Goal: Task Accomplishment & Management: Complete application form

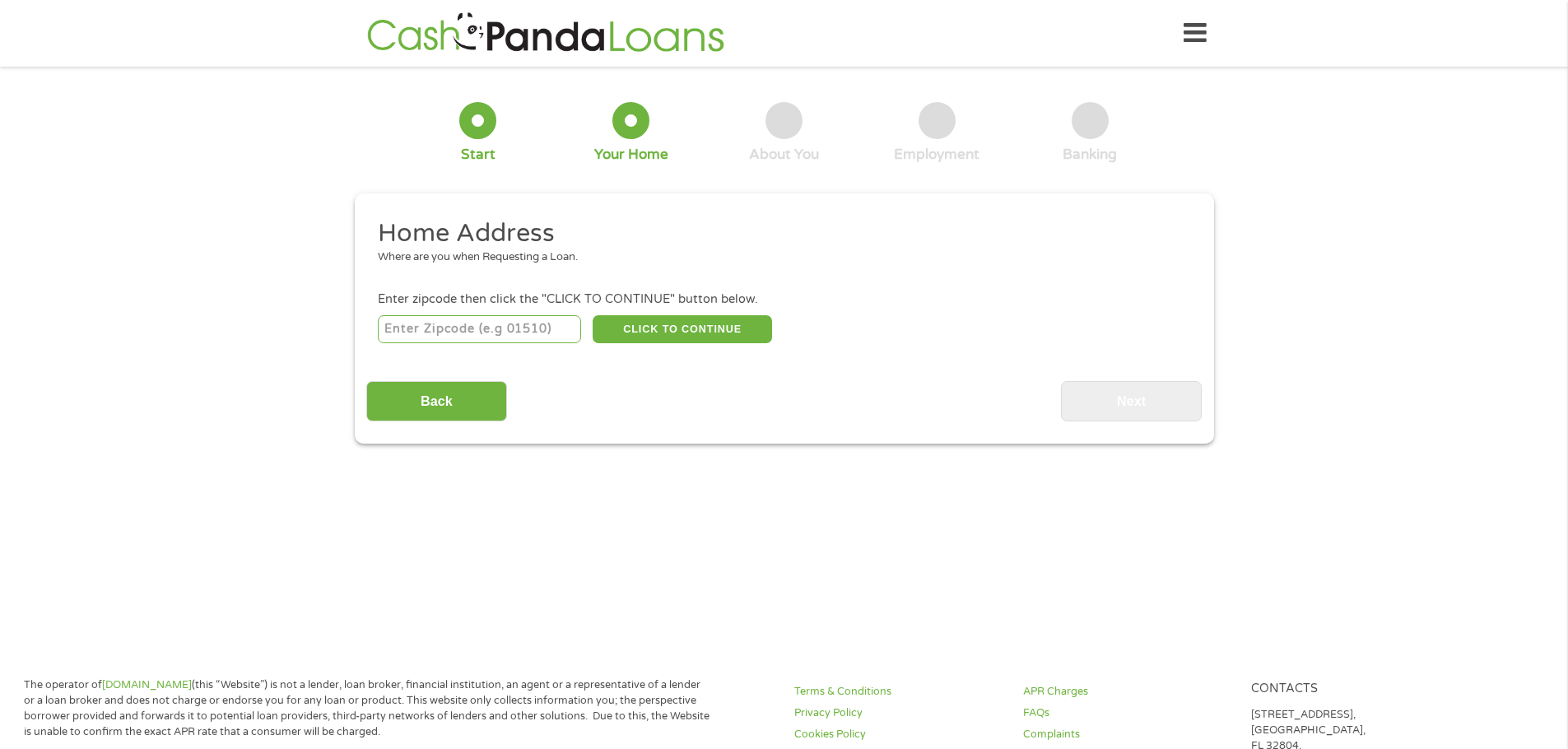
click at [479, 326] on input "number" at bounding box center [479, 329] width 203 height 28
type input "33064"
click at [738, 330] on button "CLICK TO CONTINUE" at bounding box center [681, 329] width 180 height 28
type input "33064"
type input "[GEOGRAPHIC_DATA]"
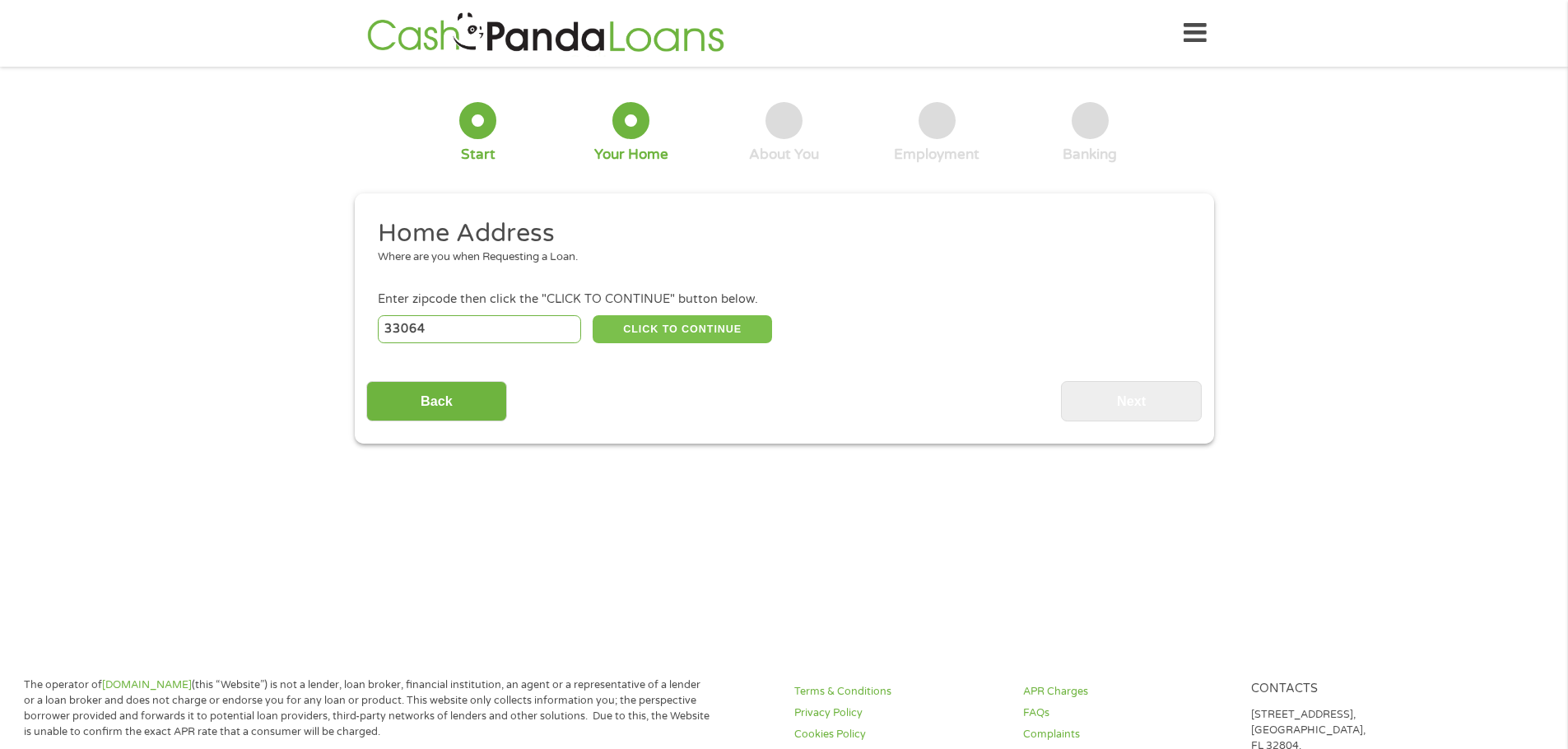
select select "[US_STATE]"
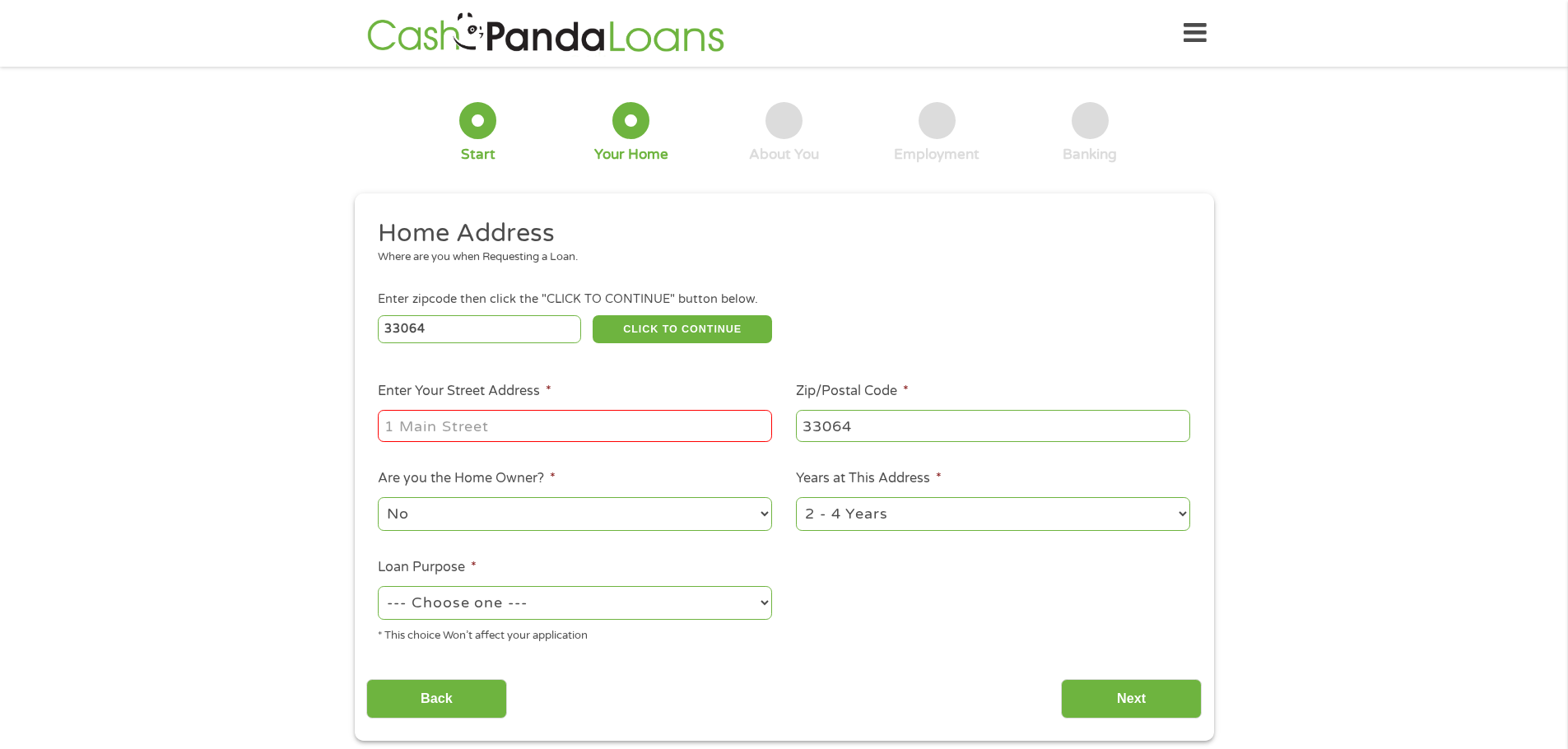
click at [508, 430] on input "Enter Your Street Address *" at bounding box center [574, 426] width 394 height 32
type input "[STREET_ADDRESS]"
click at [205, 447] on div "1 Start 2 Your Home 3 About You 4 Employment 5 Banking 6 This field is hidden w…" at bounding box center [784, 410] width 1568 height 663
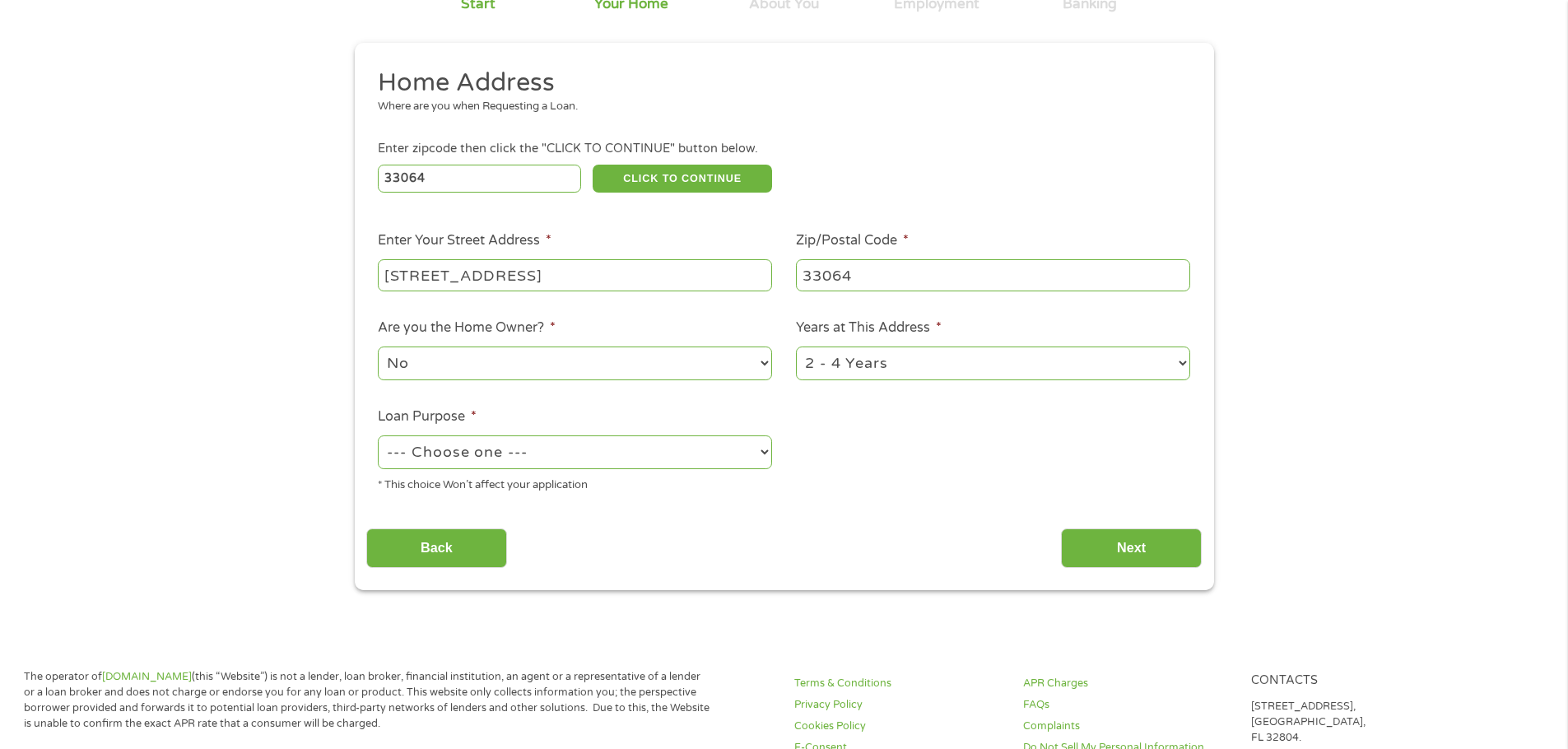
scroll to position [165, 0]
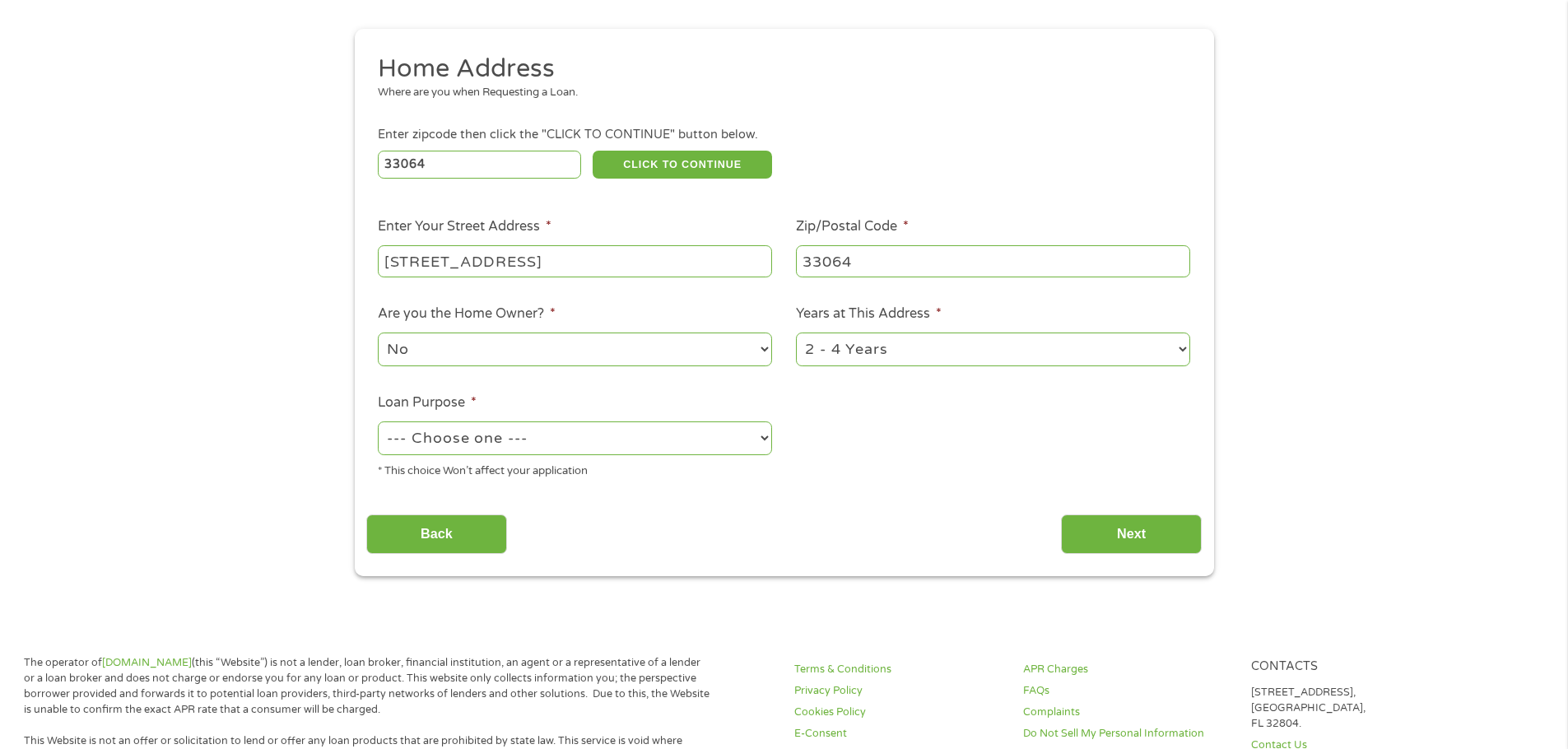
click at [908, 346] on select "1 Year or less 1 - 2 Years 2 - 4 Years Over 4 Years" at bounding box center [992, 349] width 394 height 34
select select "60months"
click at [795, 332] on select "1 Year or less 1 - 2 Years 2 - 4 Years Over 4 Years" at bounding box center [992, 349] width 394 height 34
click at [525, 450] on select "--- Choose one --- Pay Bills Debt Consolidation Home Improvement Major Purchase…" at bounding box center [574, 438] width 394 height 34
select select "majorpurchase"
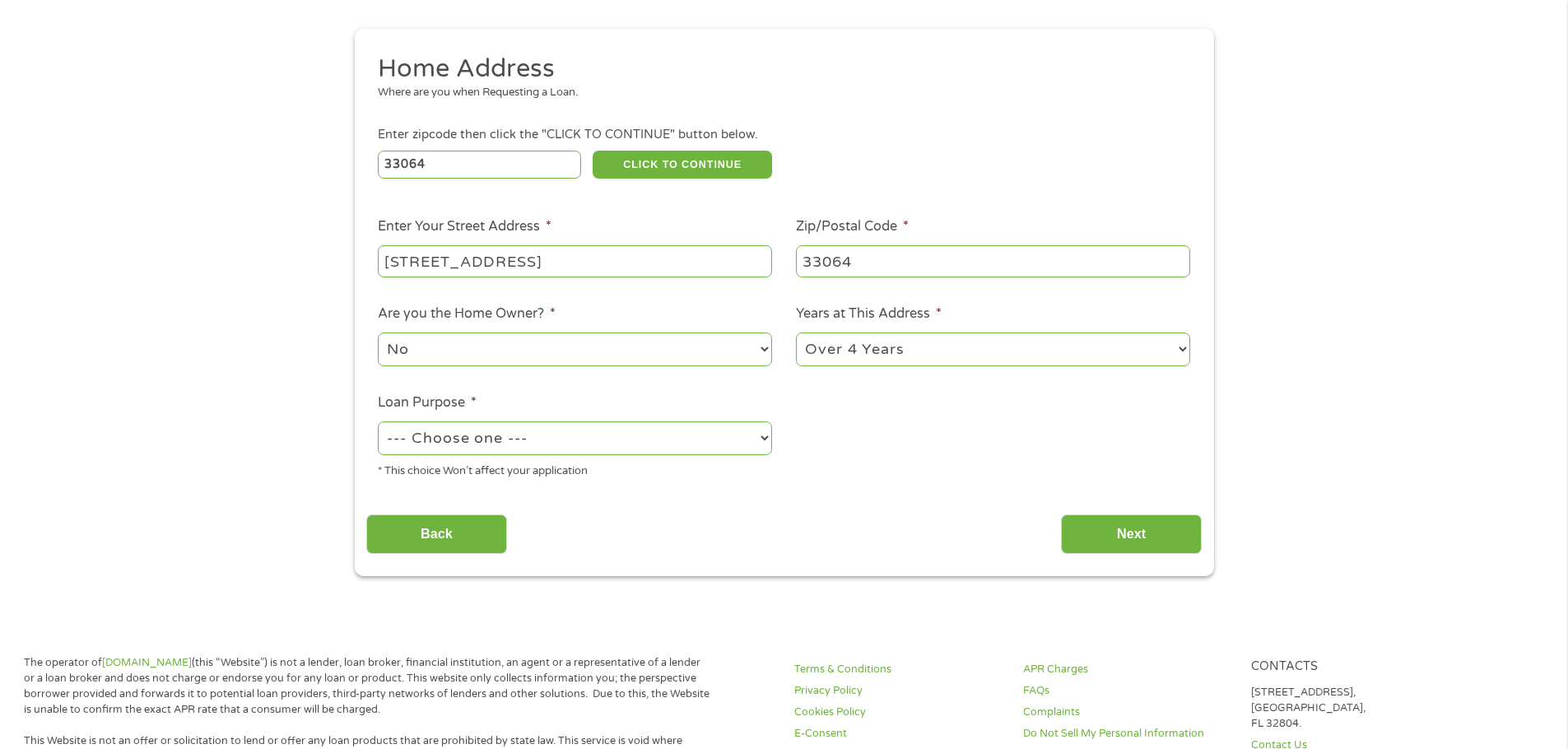
click at [378, 422] on select "--- Choose one --- Pay Bills Debt Consolidation Home Improvement Major Purchase…" at bounding box center [574, 438] width 394 height 34
click at [1113, 522] on input "Next" at bounding box center [1132, 535] width 141 height 41
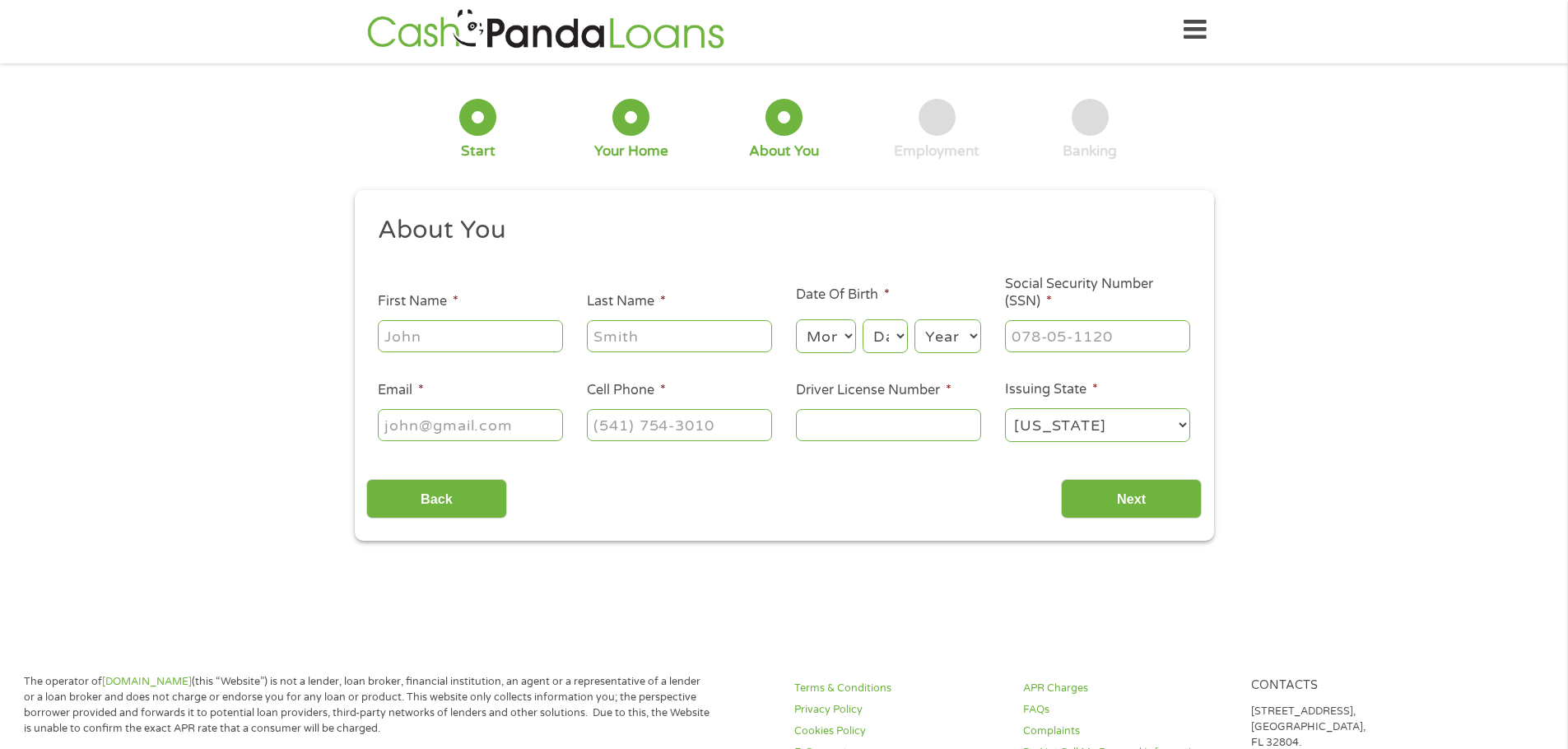
scroll to position [0, 0]
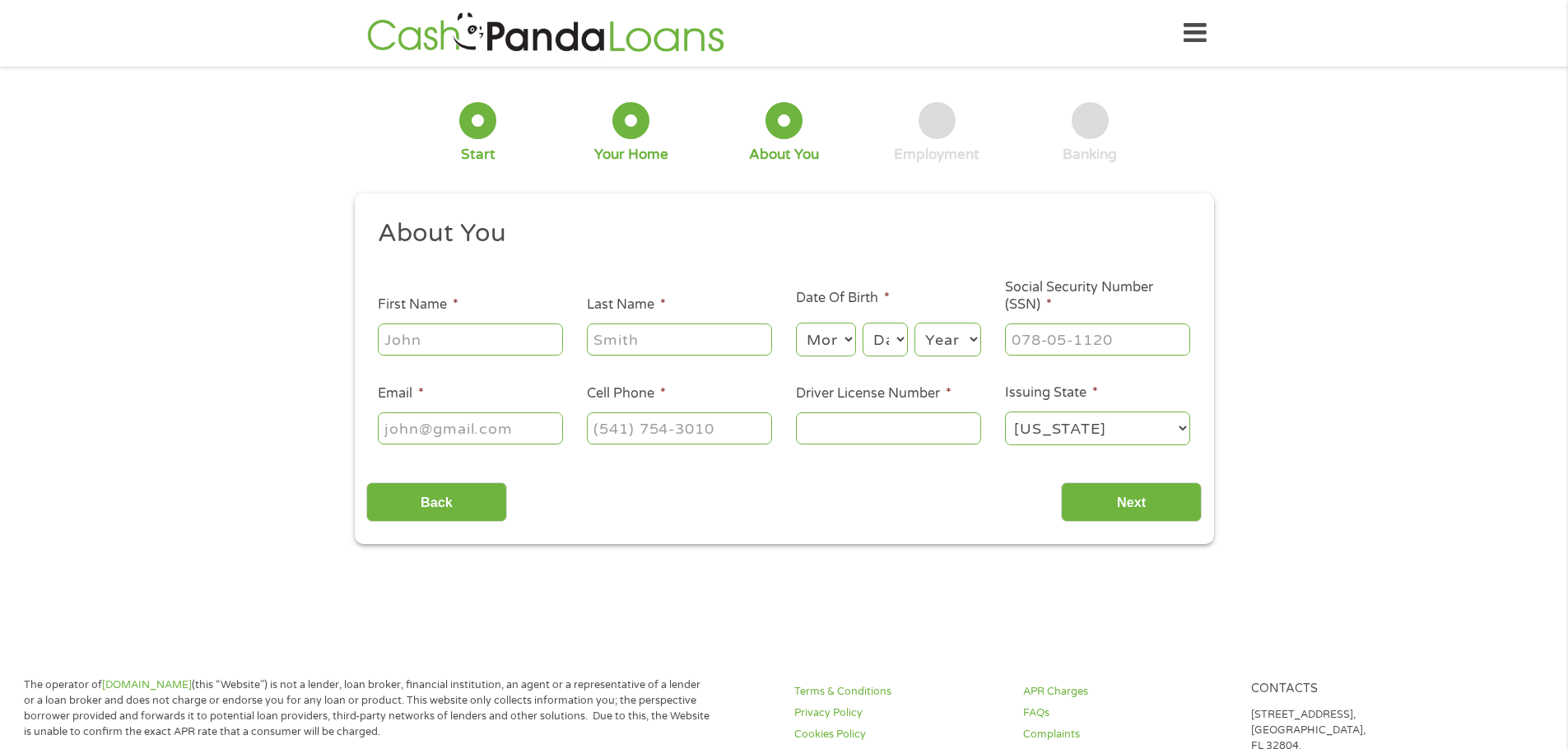
click at [462, 365] on ul "About You This field is hidden when viewing the form Title * --- Choose one ---…" at bounding box center [784, 338] width 835 height 243
click at [465, 346] on input "First Name *" at bounding box center [470, 339] width 185 height 32
type input "Atrely"
type input "[PERSON_NAME]"
type input "[EMAIL_ADDRESS][DOMAIN_NAME]"
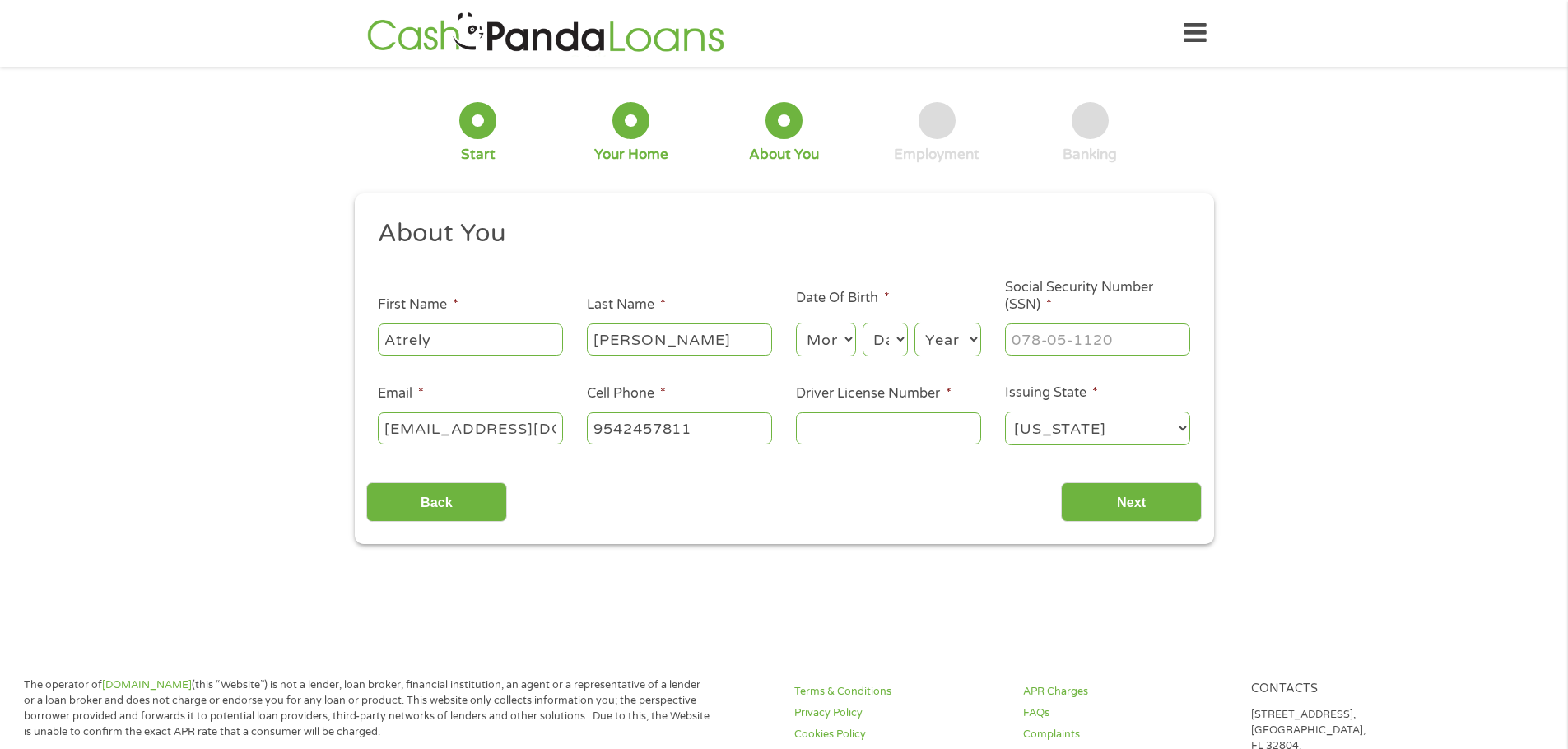
type input "[PHONE_NUMBER]"
click at [839, 331] on select "Month 1 2 3 4 5 6 7 8 9 10 11 12" at bounding box center [825, 339] width 60 height 34
select select "6"
click at [795, 322] on select "Month 1 2 3 4 5 6 7 8 9 10 11 12" at bounding box center [825, 339] width 60 height 34
click at [870, 346] on select "Day 1 2 3 4 5 6 7 8 9 10 11 12 13 14 15 16 17 18 19 20 21 22 23 24 25 26 27 28 …" at bounding box center [885, 339] width 45 height 34
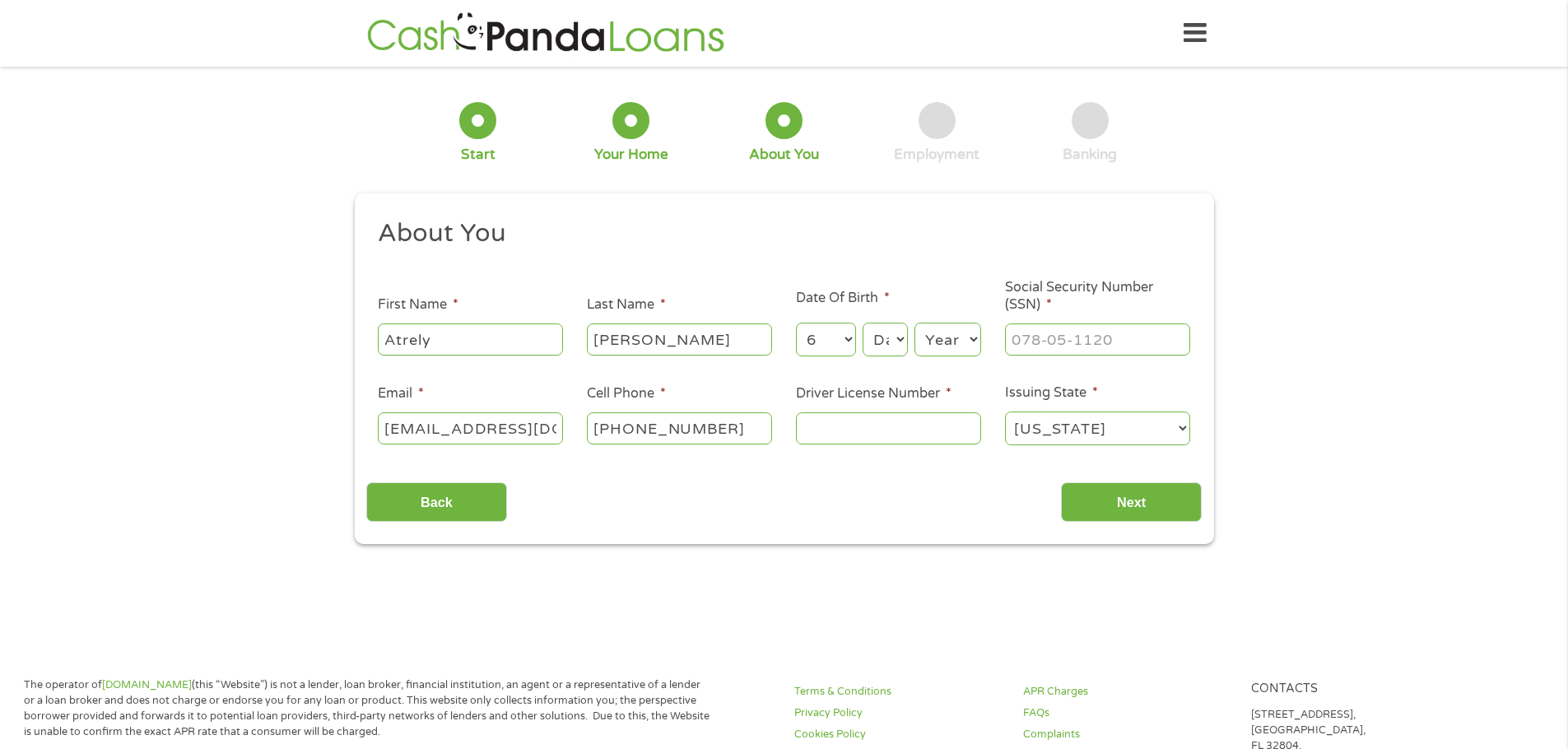
select select "22"
click at [863, 322] on select "Day 1 2 3 4 5 6 7 8 9 10 11 12 13 14 15 16 17 18 19 20 21 22 23 24 25 26 27 28 …" at bounding box center [885, 339] width 45 height 34
click at [927, 340] on select "Year [DATE] 2006 2005 2004 2003 2002 2001 2000 1999 1998 1997 1996 1995 1994 19…" at bounding box center [947, 339] width 66 height 34
select select "1966"
click at [914, 322] on select "Year [DATE] 2006 2005 2004 2003 2002 2001 2000 1999 1998 1997 1996 1995 1994 19…" at bounding box center [947, 339] width 66 height 34
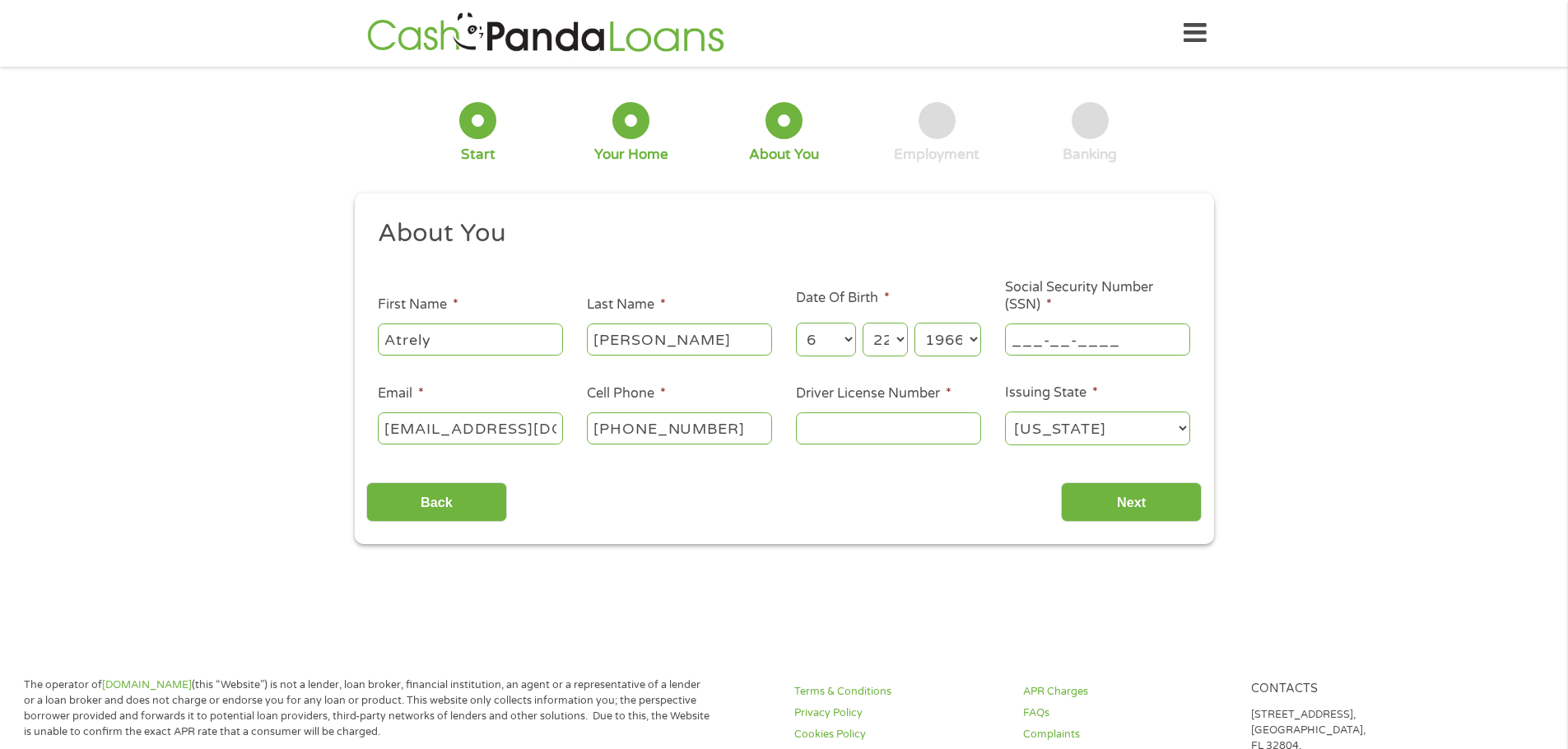
click at [1052, 338] on input "___-__-____" at bounding box center [1097, 339] width 185 height 32
type input "263-63-1222"
click at [900, 421] on input "Driver License Number *" at bounding box center [888, 429] width 185 height 32
type input "M265000662220"
click at [1157, 510] on input "Next" at bounding box center [1132, 502] width 141 height 41
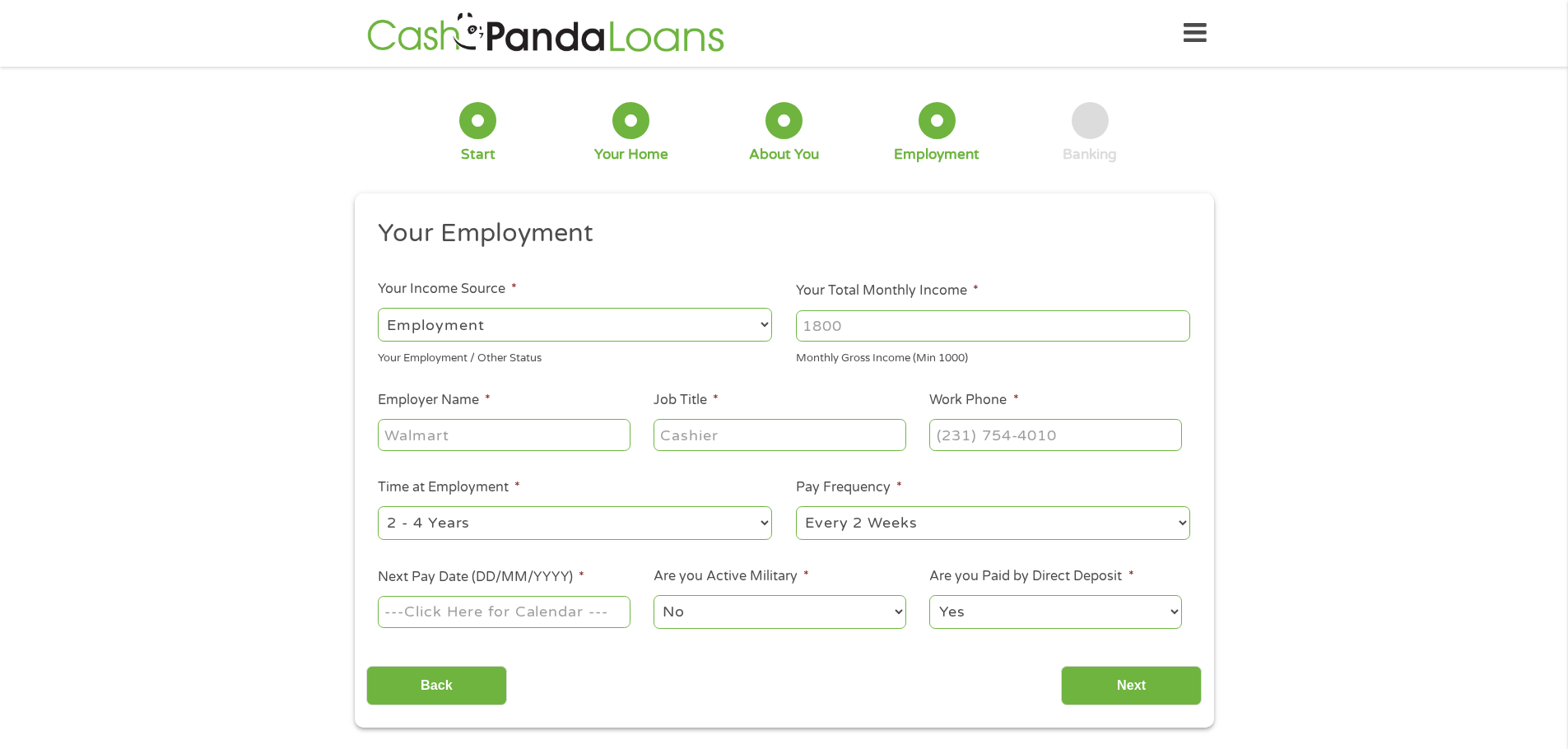
scroll to position [7, 7]
click at [883, 324] on input "Your Total Monthly Income *" at bounding box center [992, 326] width 394 height 32
type input "6000"
click at [582, 428] on input "Employer Name *" at bounding box center [504, 435] width 252 height 32
type input "Ryder"
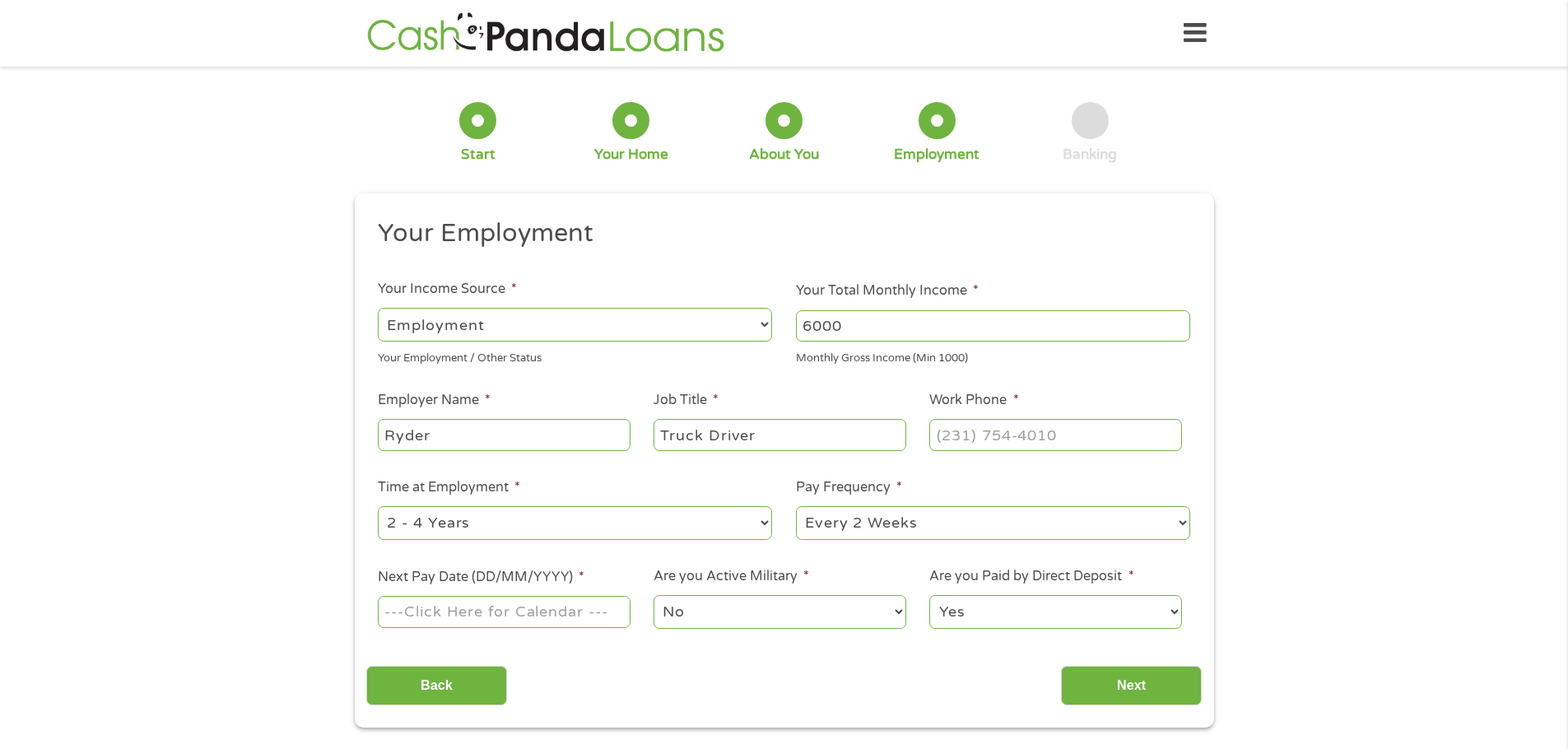
type input "Truck Driver"
type input "[PHONE_NUMBER]"
select select "60months"
select select "biweekly"
select select "weekly"
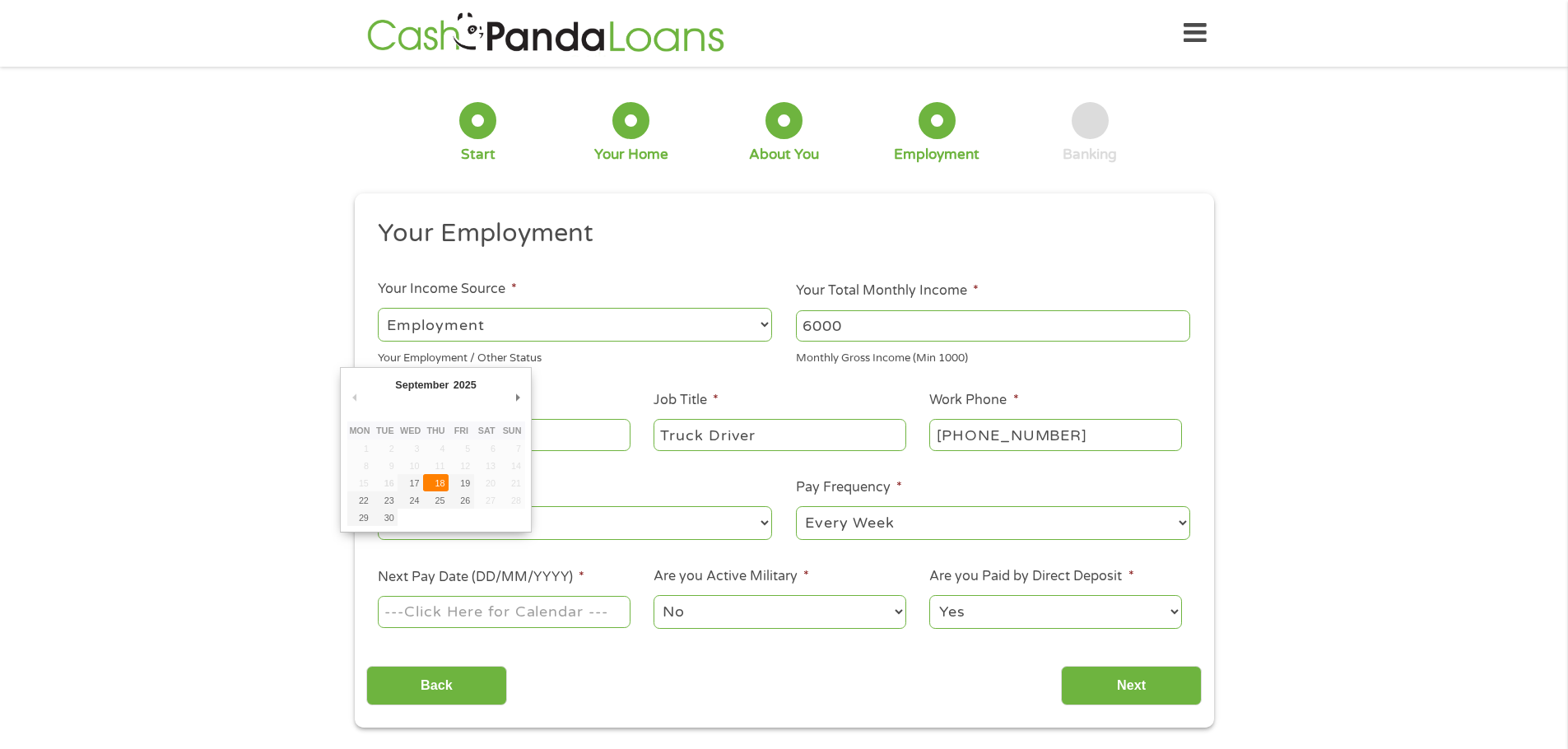
type input "[DATE]"
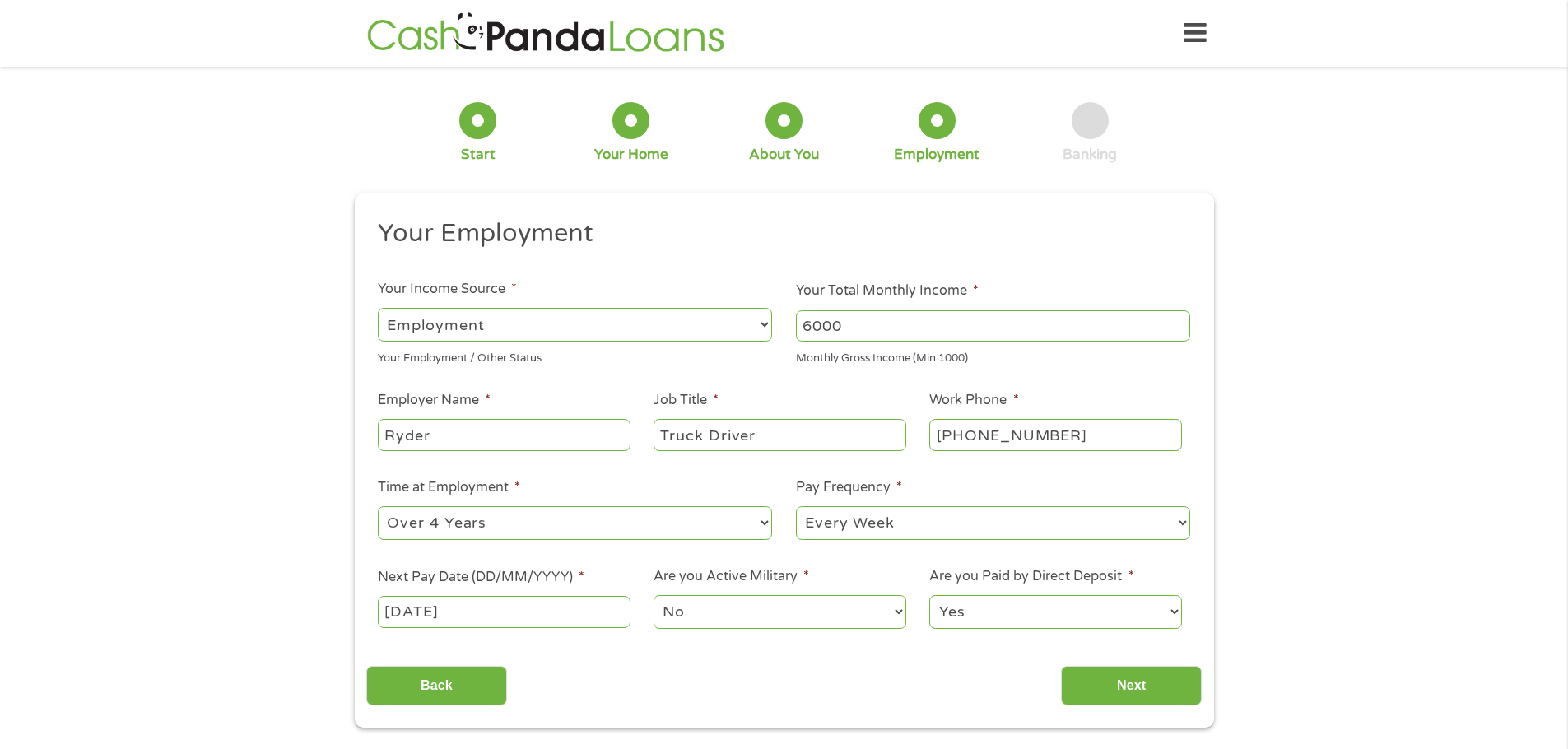
click at [716, 607] on select "No Yes" at bounding box center [780, 612] width 252 height 34
click at [1102, 675] on input "Next" at bounding box center [1132, 686] width 141 height 41
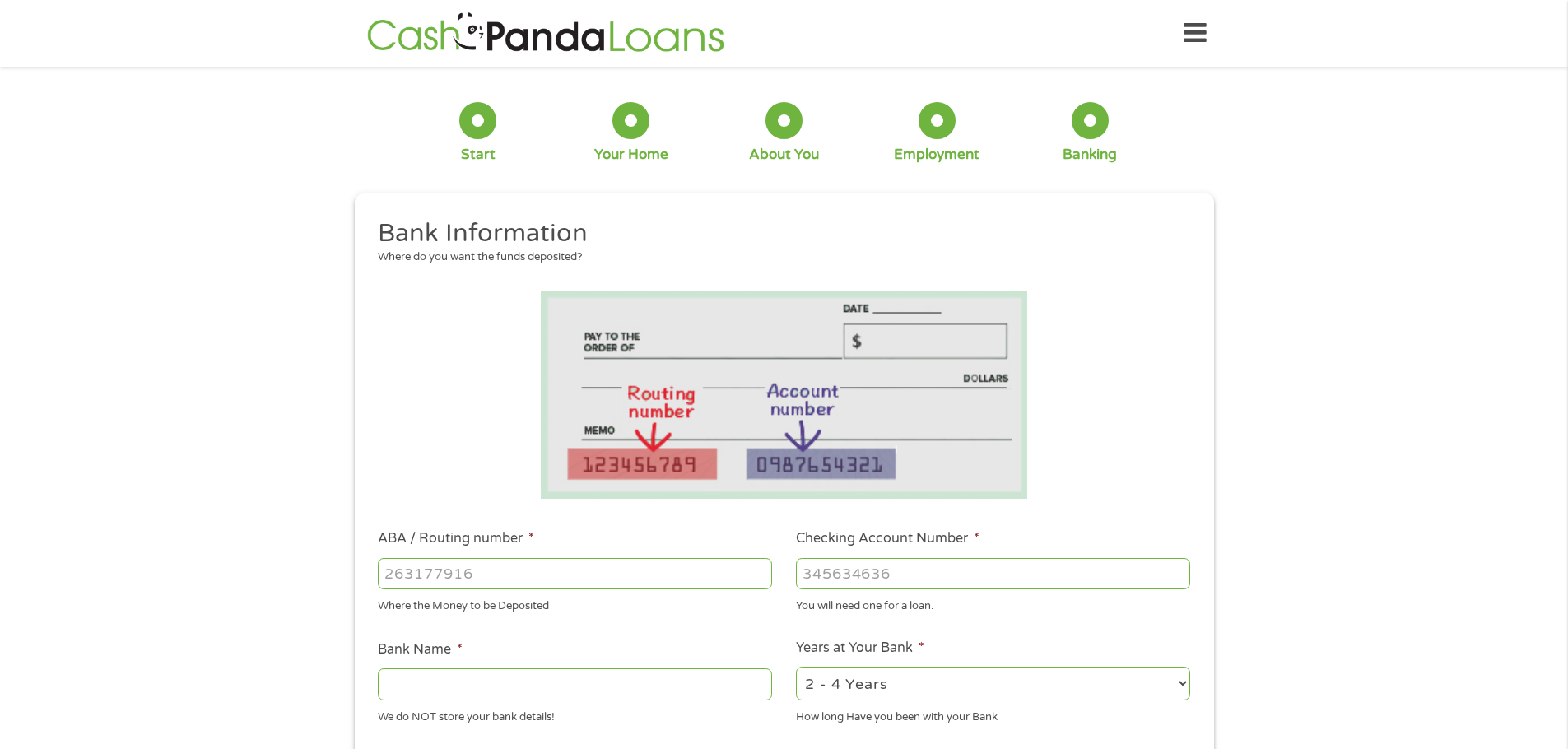
click at [468, 568] on input "ABA / Routing number *" at bounding box center [574, 574] width 394 height 32
type input "267084131"
type input "[PERSON_NAME] [PERSON_NAME] BANK NA"
type input "567189508"
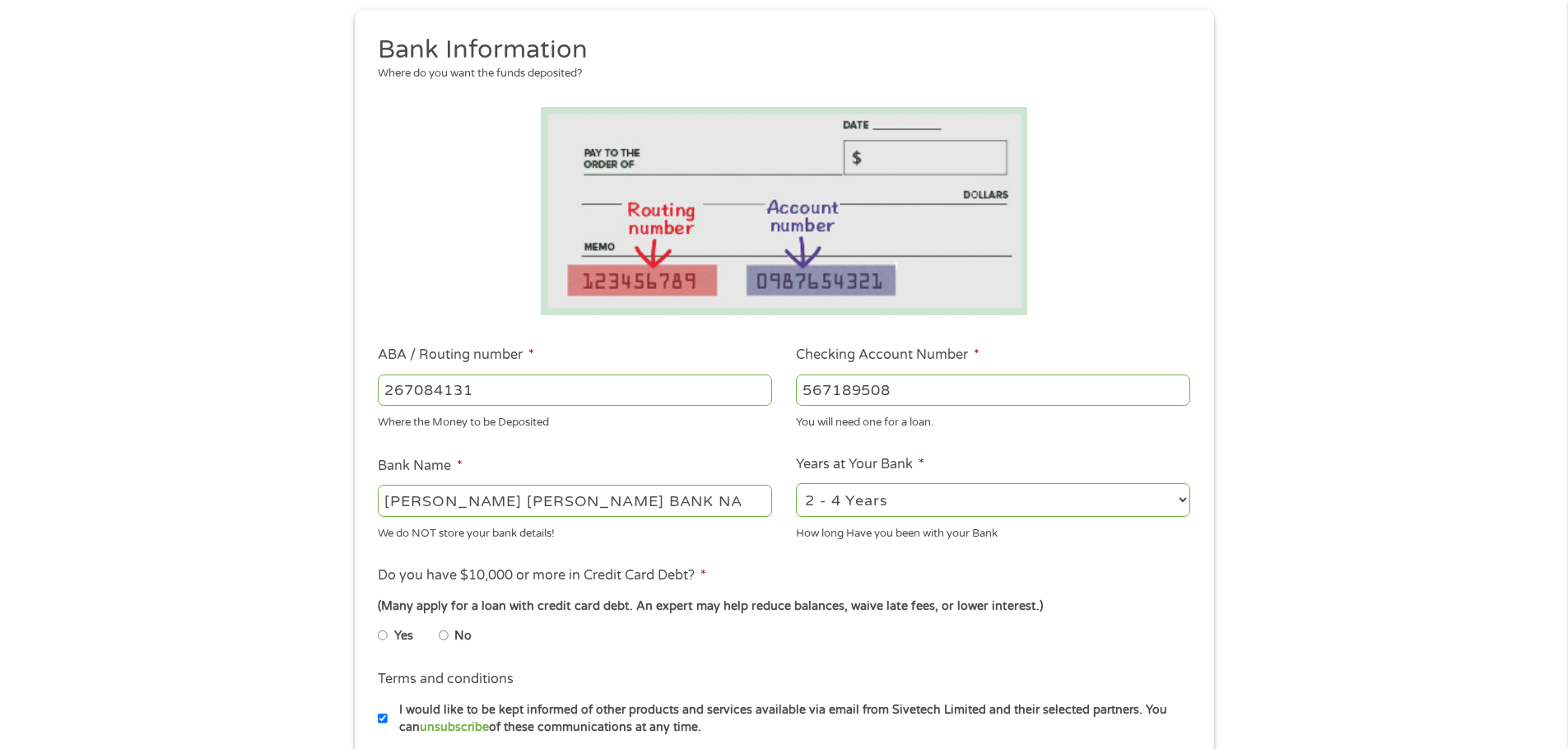
scroll to position [247, 0]
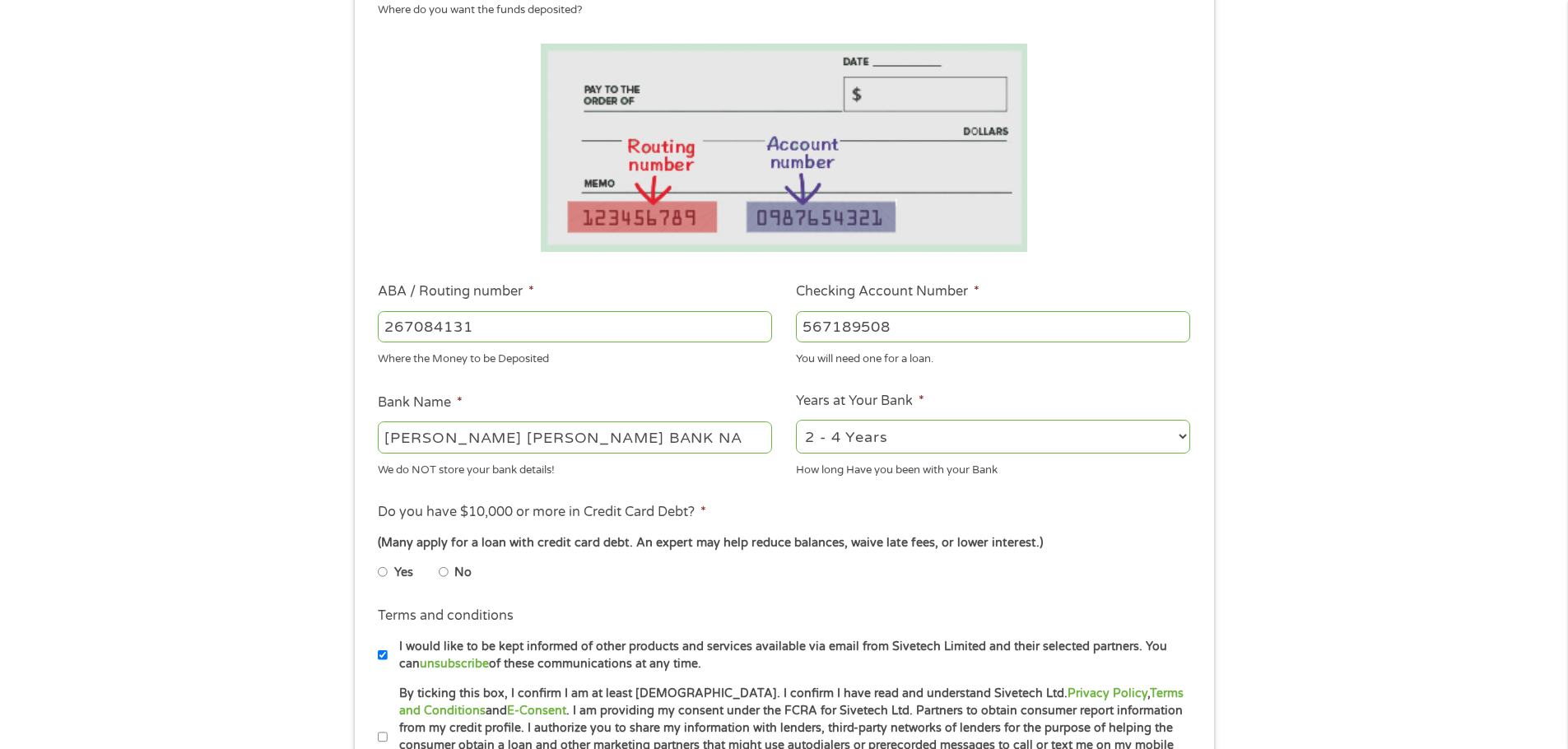
click at [916, 432] on select "2 - 4 Years 6 - 12 Months 1 - 2 Years Over 4 Years" at bounding box center [992, 437] width 394 height 34
select select "60months"
click at [795, 420] on select "2 - 4 Years 6 - 12 Months 1 - 2 Years Over 4 Years" at bounding box center [992, 437] width 394 height 34
click at [1323, 516] on div "1 Start 2 Your Home 3 About You 4 Employment 5 Banking 6 This field is hidden w…" at bounding box center [784, 353] width 1568 height 1044
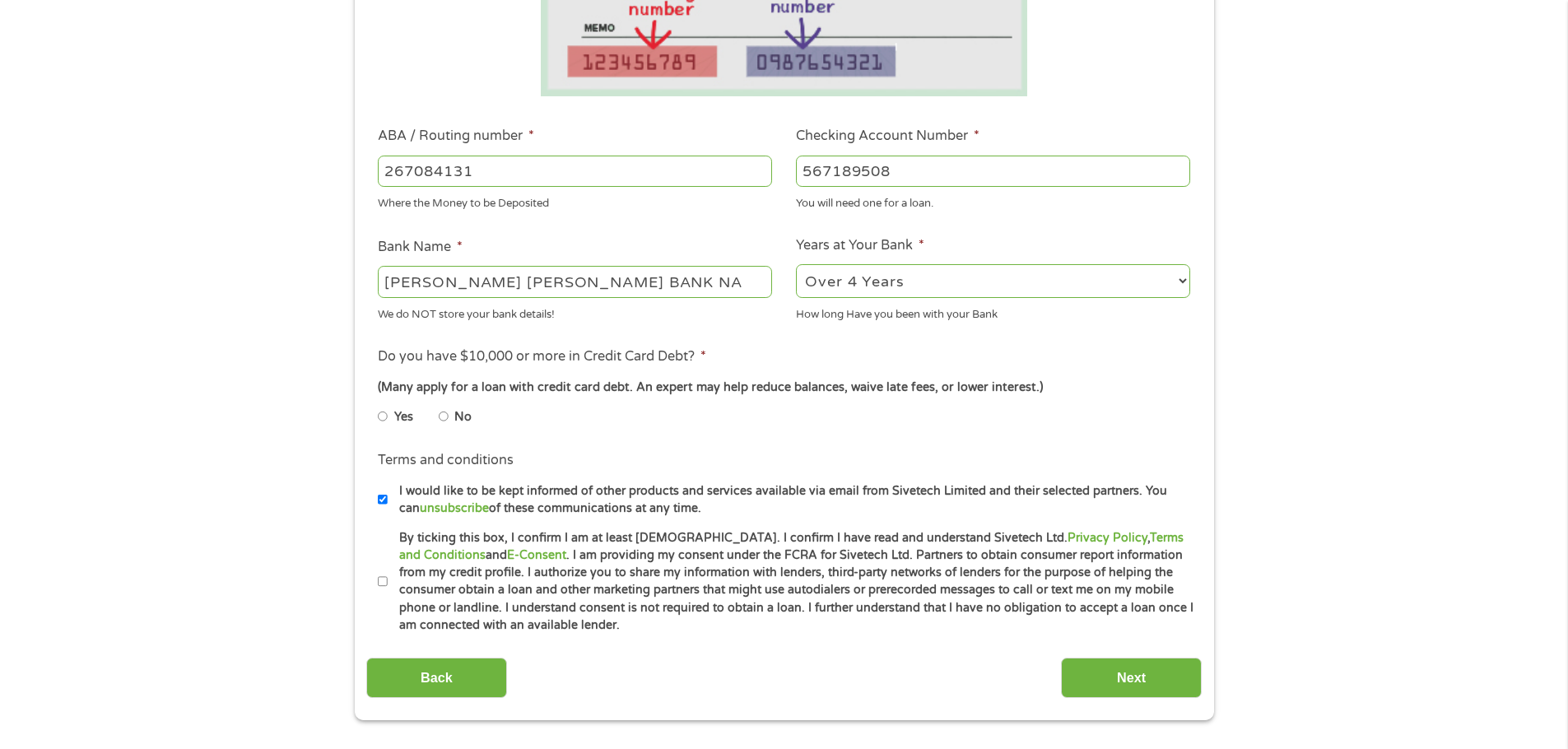
scroll to position [412, 0]
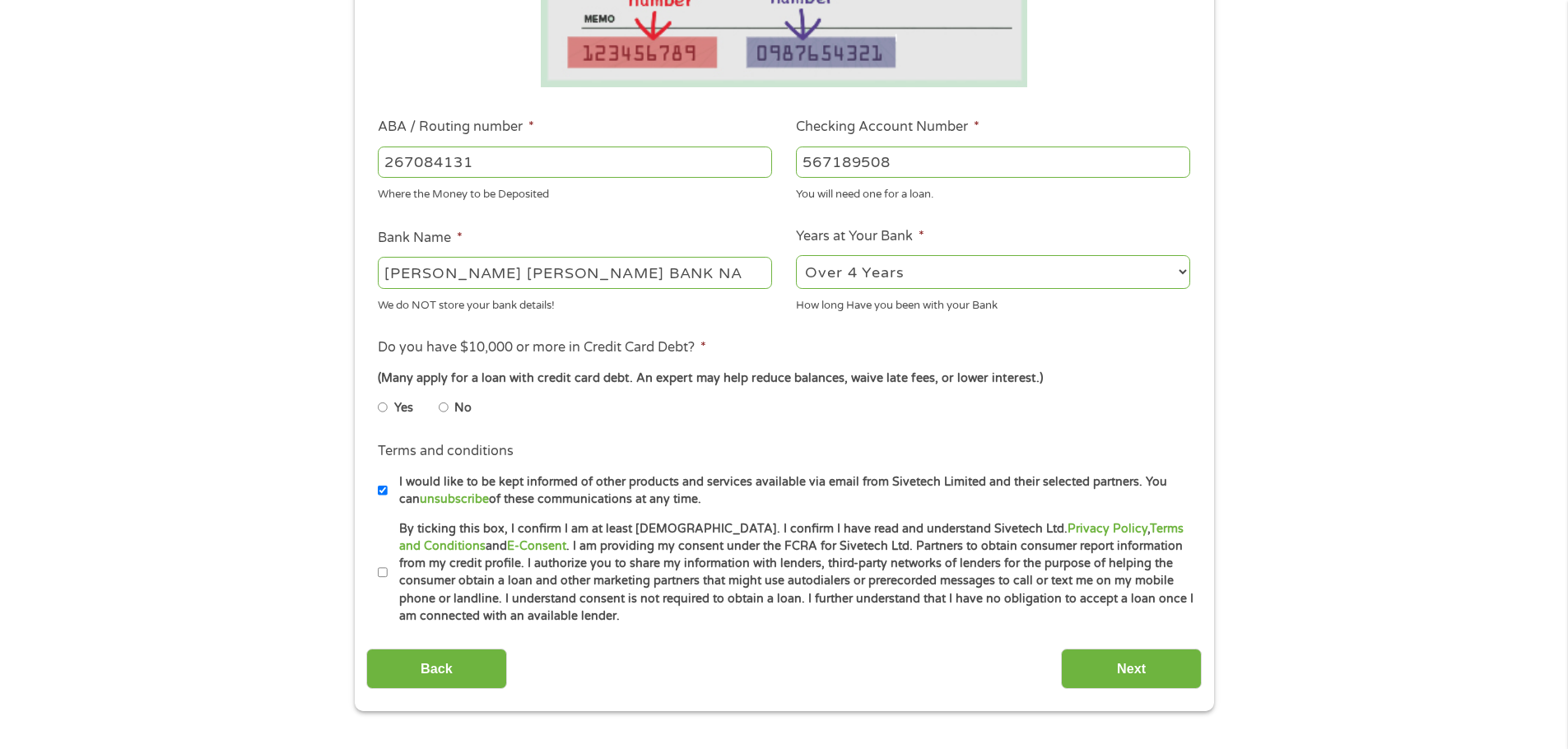
click at [440, 404] on input "No" at bounding box center [443, 407] width 10 height 27
radio input "true"
click at [311, 477] on div "1 Start 2 Your Home 3 About You 4 Employment 5 Banking 6 This field is hidden w…" at bounding box center [784, 188] width 1568 height 1044
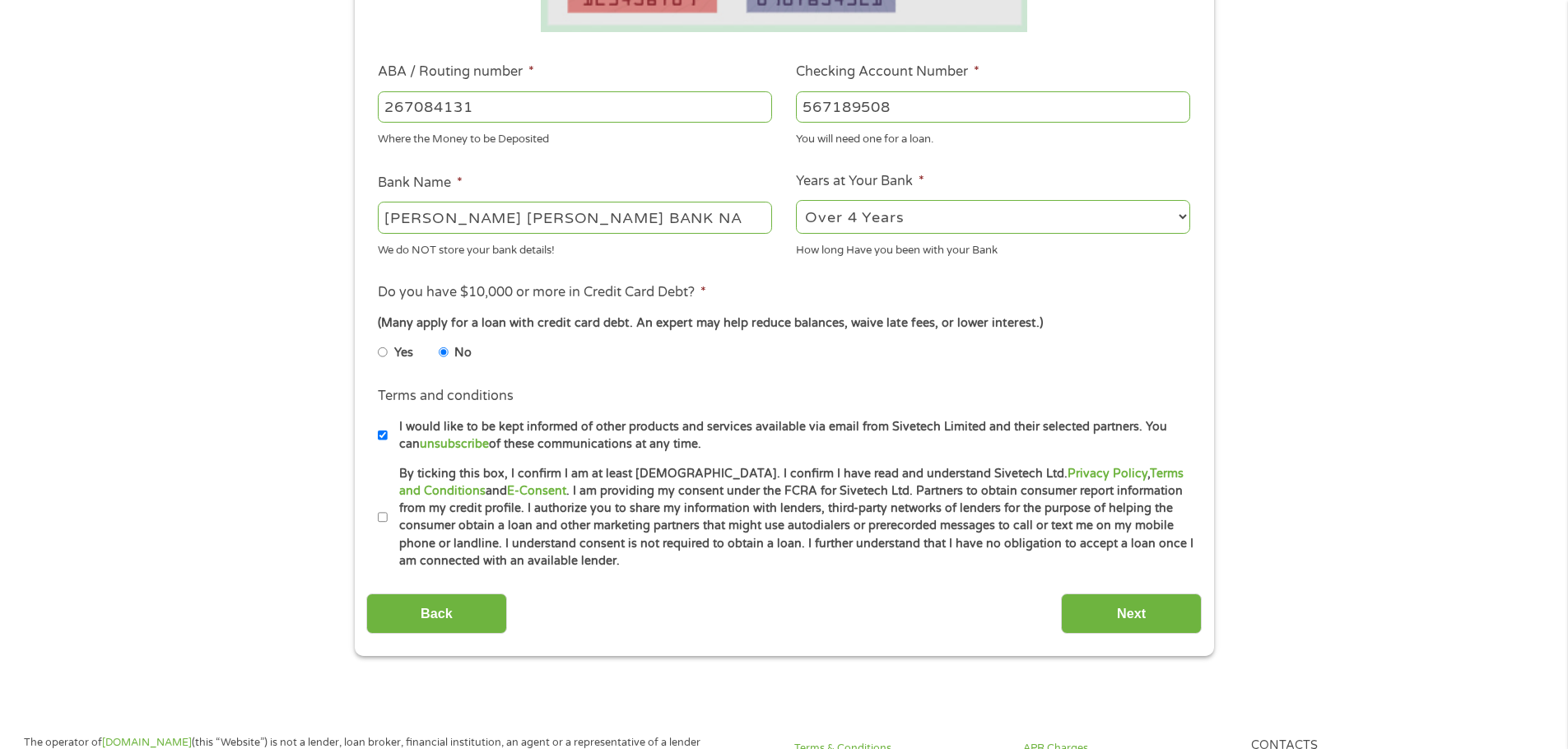
scroll to position [494, 0]
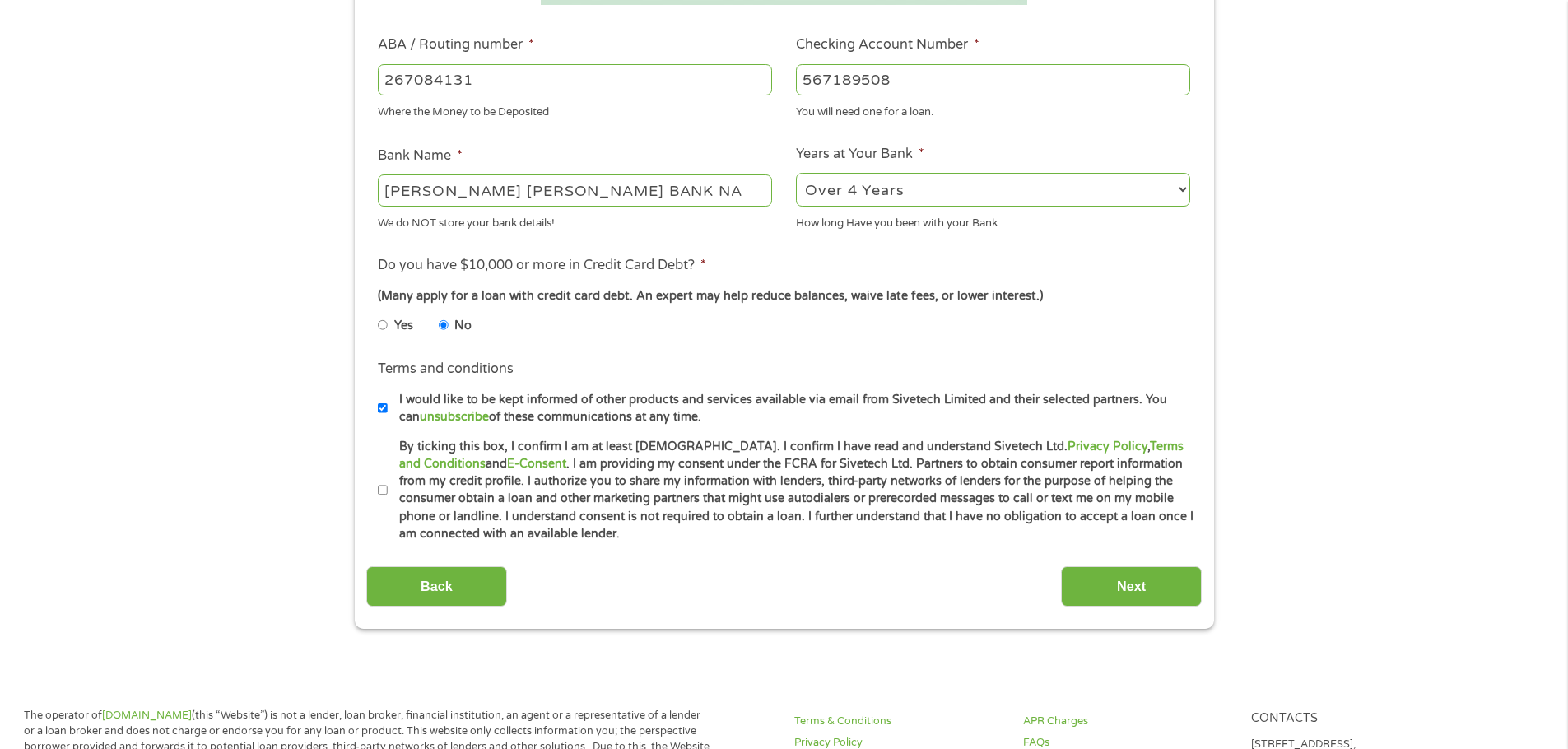
click at [383, 489] on input "By ticking this box, I confirm I am at least [DEMOGRAPHIC_DATA]. I confirm I ha…" at bounding box center [383, 490] width 10 height 27
checkbox input "true"
click at [1109, 587] on input "Next" at bounding box center [1132, 586] width 141 height 41
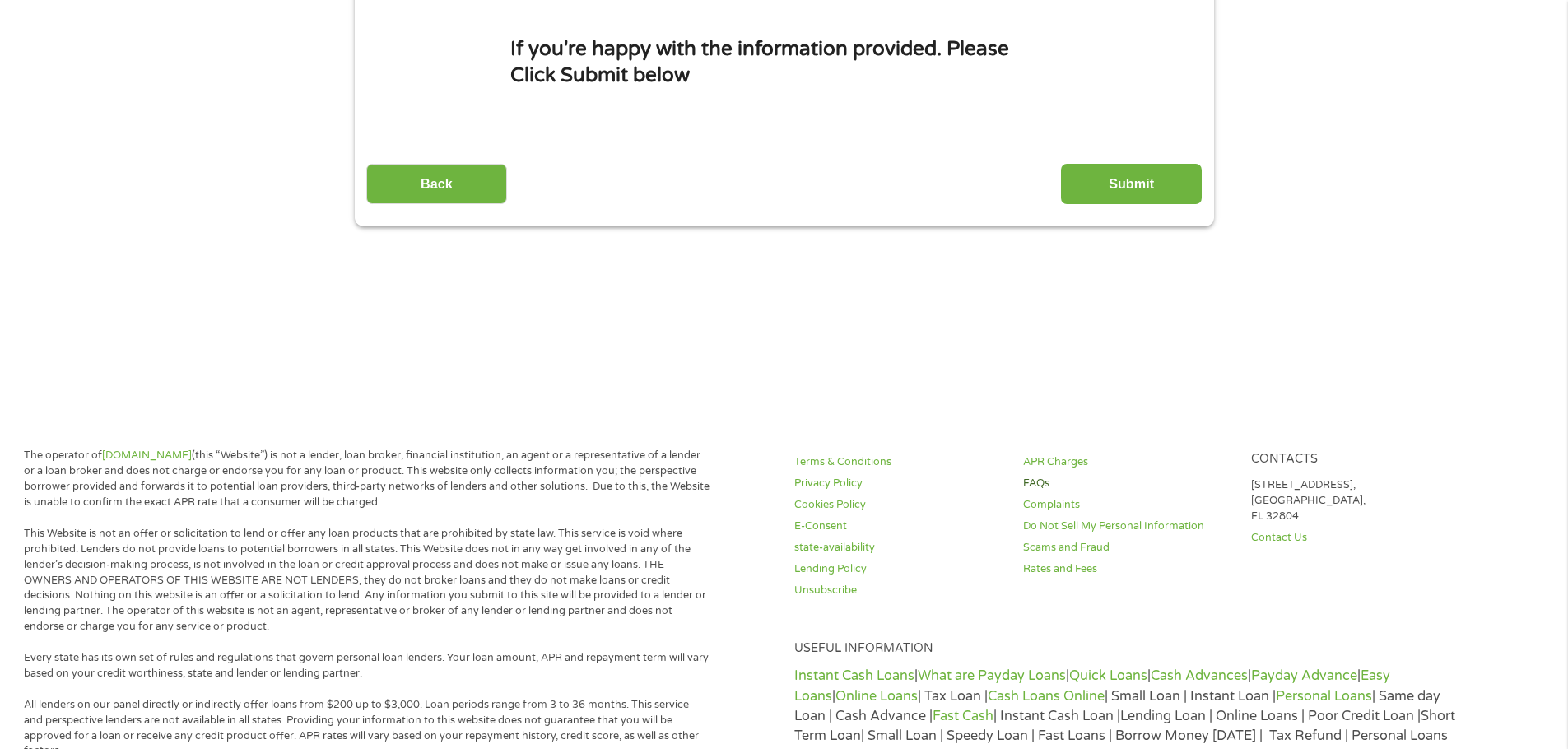
scroll to position [0, 0]
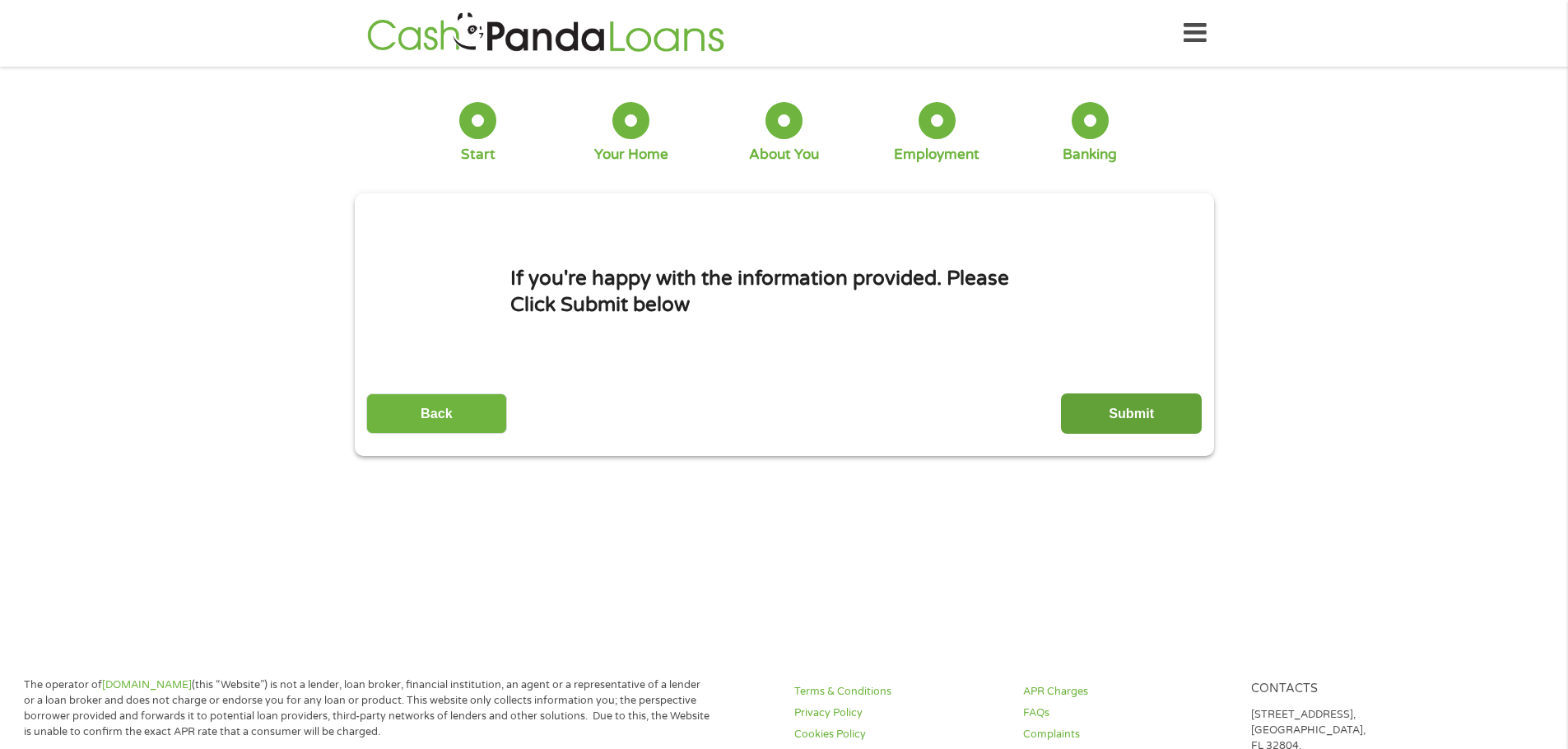
click at [1149, 407] on input "Submit" at bounding box center [1132, 414] width 141 height 41
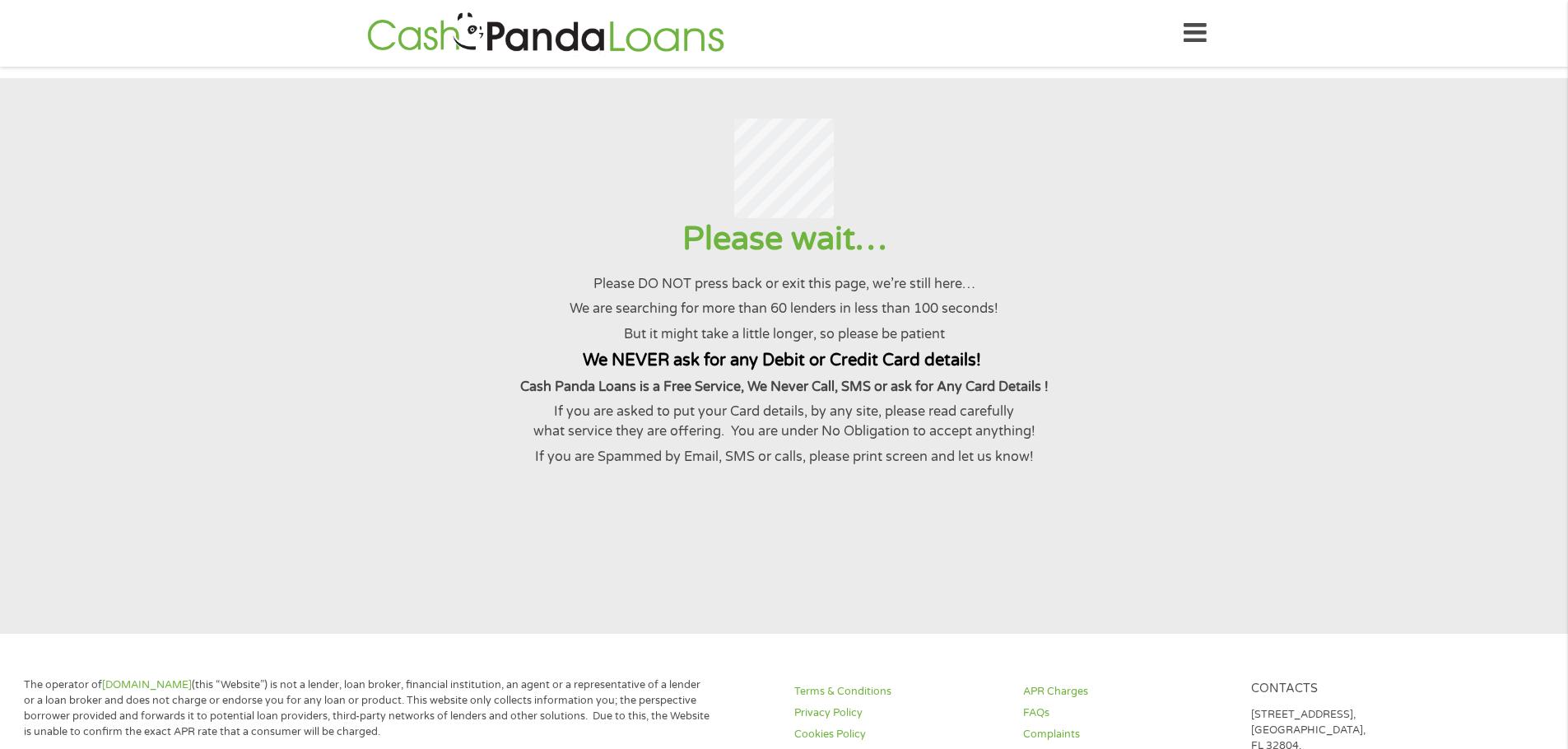
click at [1061, 394] on input "Submit" at bounding box center [1132, 414] width 141 height 41
